Goal: Task Accomplishment & Management: Complete application form

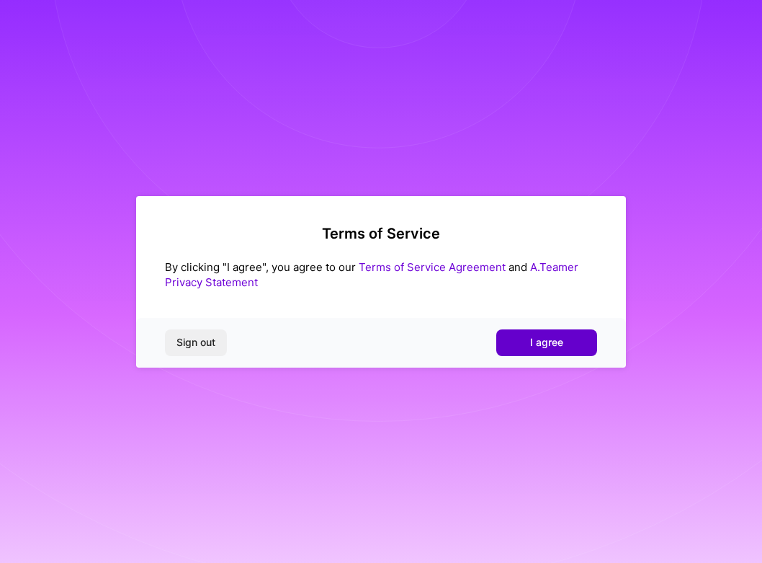
click at [569, 341] on button "I agree" at bounding box center [546, 342] width 101 height 26
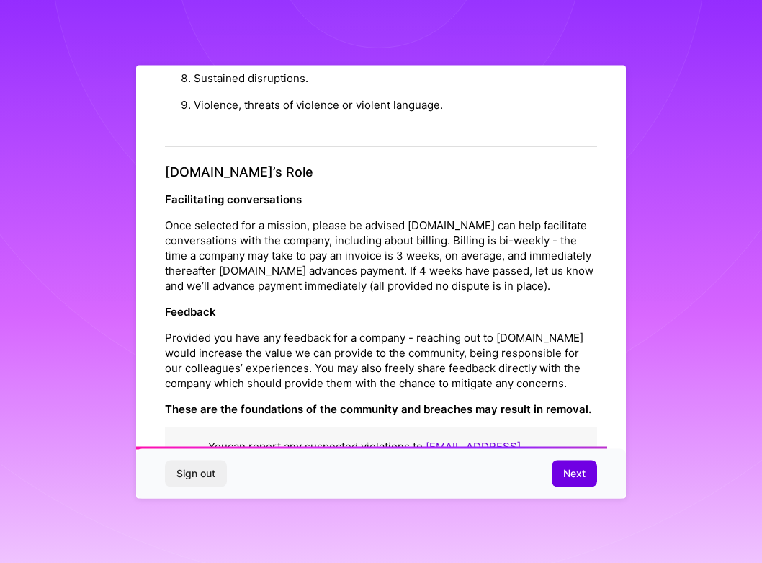
scroll to position [1549, 0]
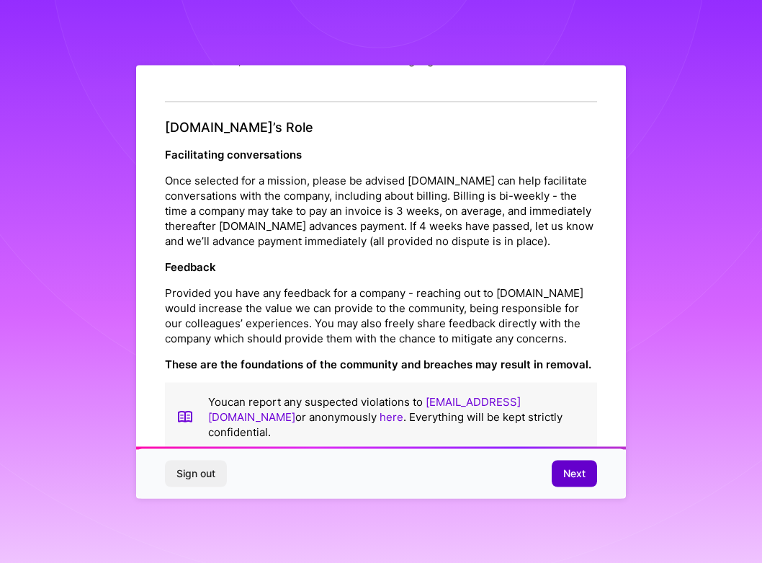
click at [573, 470] on span "Next" at bounding box center [575, 473] width 22 height 14
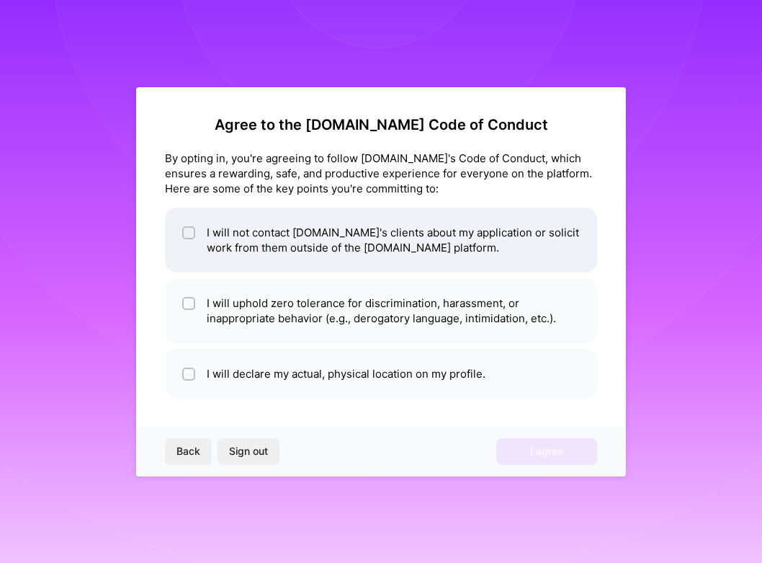
click at [190, 230] on input "checkbox" at bounding box center [190, 233] width 10 height 10
checkbox input "true"
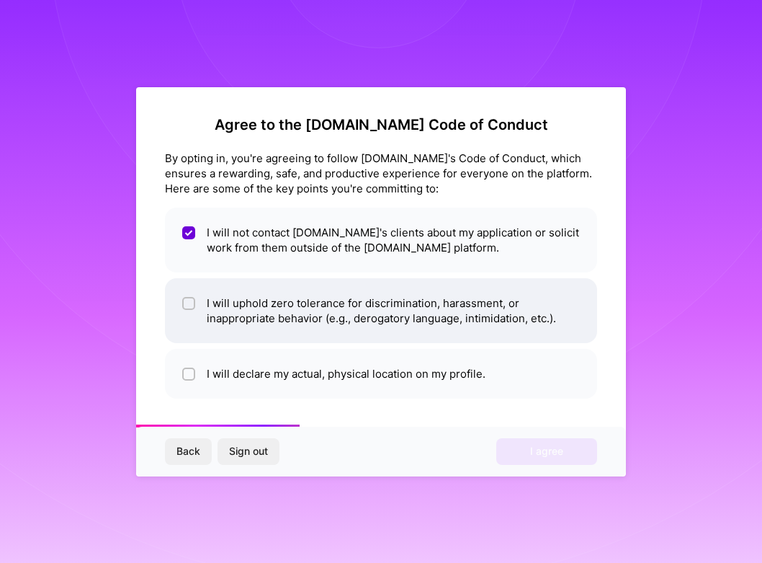
click at [194, 302] on div at bounding box center [188, 303] width 13 height 13
checkbox input "true"
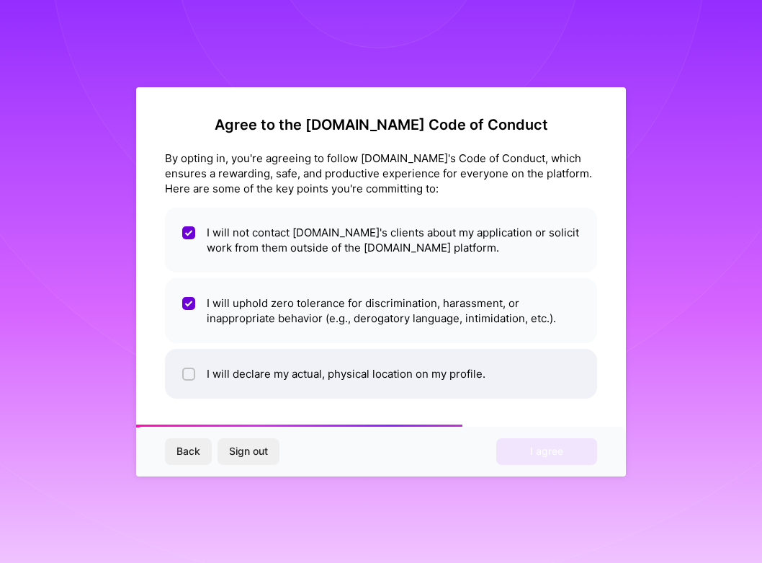
click at [188, 370] on input "checkbox" at bounding box center [190, 375] width 10 height 10
checkbox input "true"
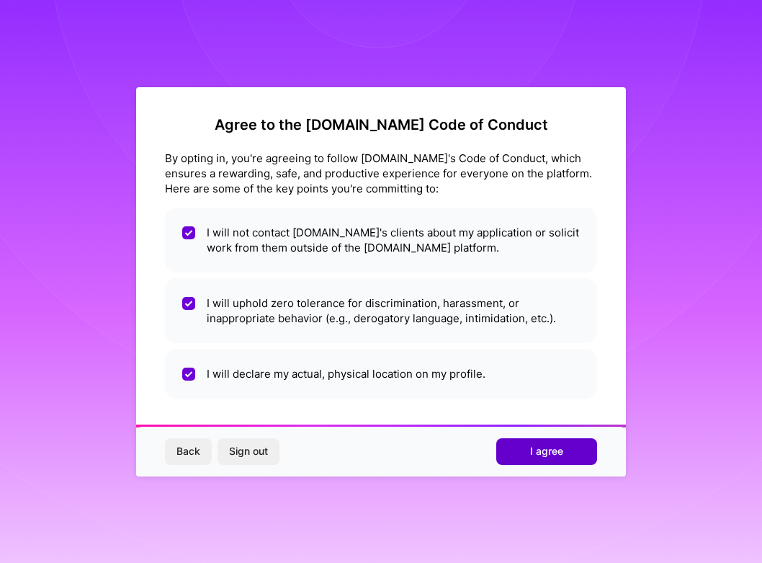
click at [540, 453] on span "I agree" at bounding box center [546, 451] width 33 height 14
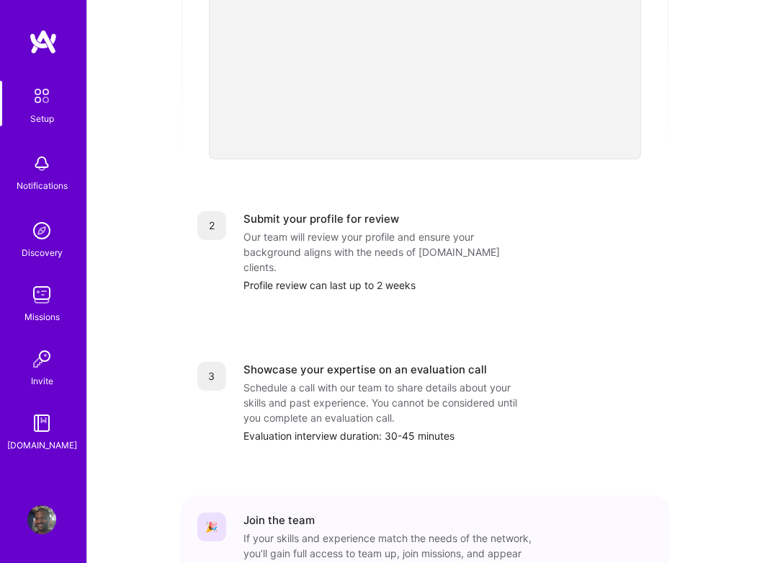
scroll to position [532, 0]
